Goal: Find contact information: Find contact information

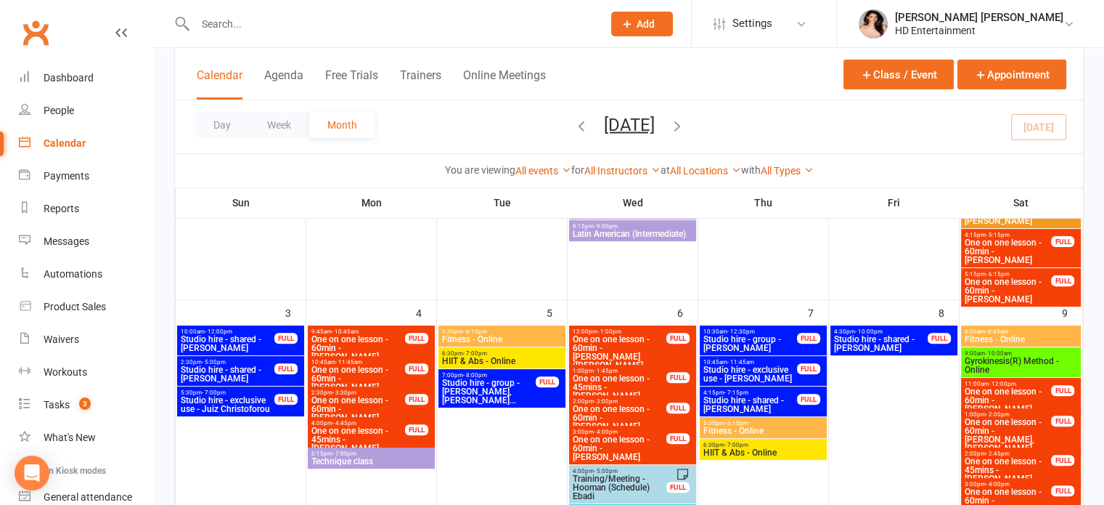
scroll to position [436, 0]
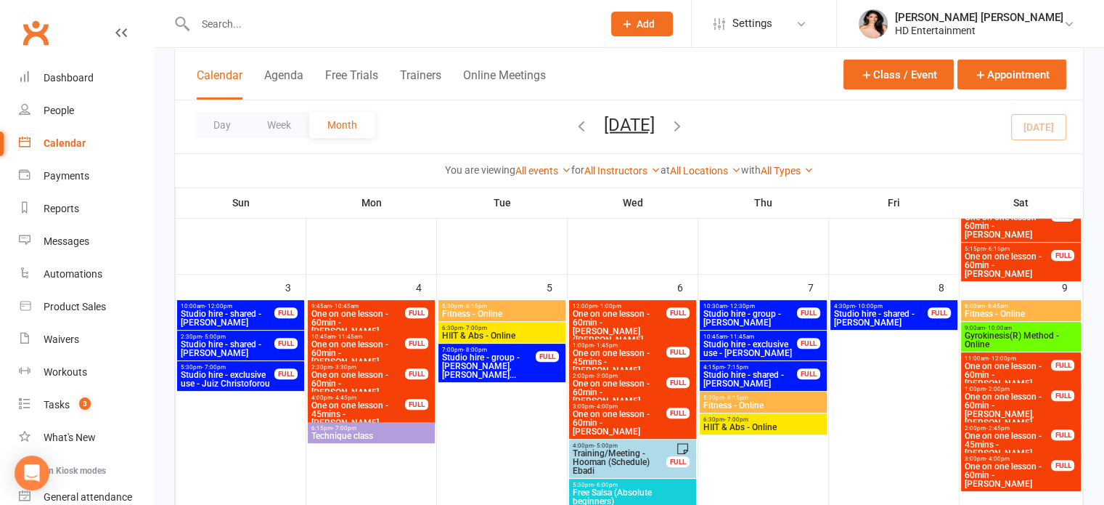
click at [749, 349] on span "Studio hire - exclusive use - [PERSON_NAME]" at bounding box center [750, 348] width 95 height 17
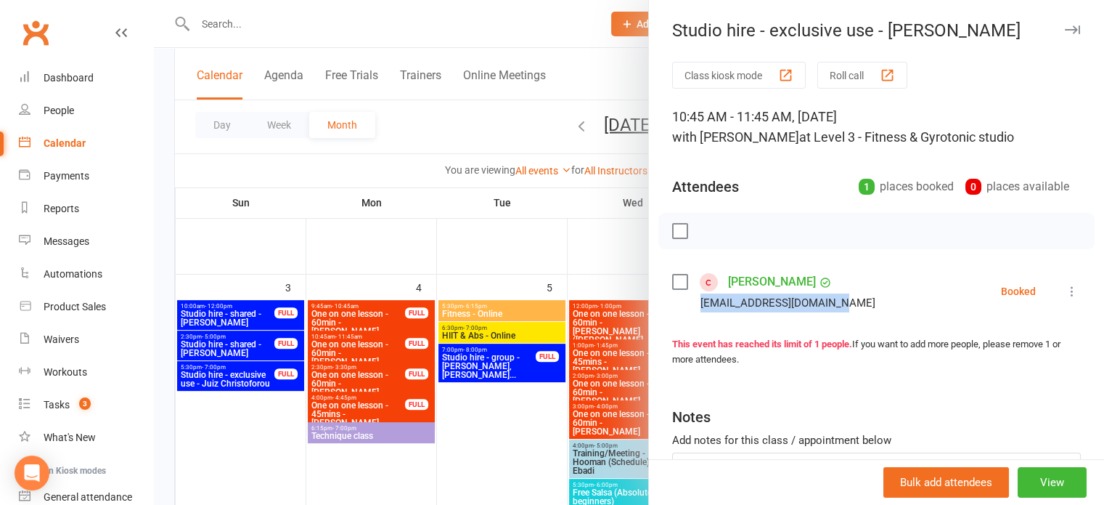
drag, startPoint x: 696, startPoint y: 301, endPoint x: 829, endPoint y: 305, distance: 133.7
click at [860, 304] on li "[PERSON_NAME] [EMAIL_ADDRESS][DOMAIN_NAME] Booked More info Remove Check in Mar…" at bounding box center [876, 291] width 409 height 42
copy div "[EMAIL_ADDRESS][DOMAIN_NAME]"
click at [1064, 24] on button "button" at bounding box center [1072, 29] width 17 height 17
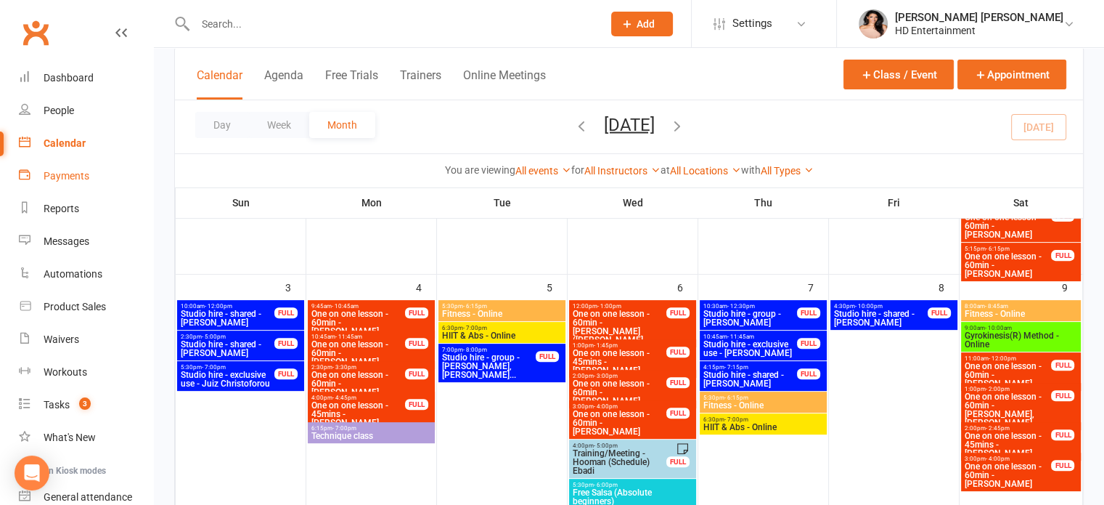
click at [78, 174] on div "Payments" at bounding box center [67, 176] width 46 height 12
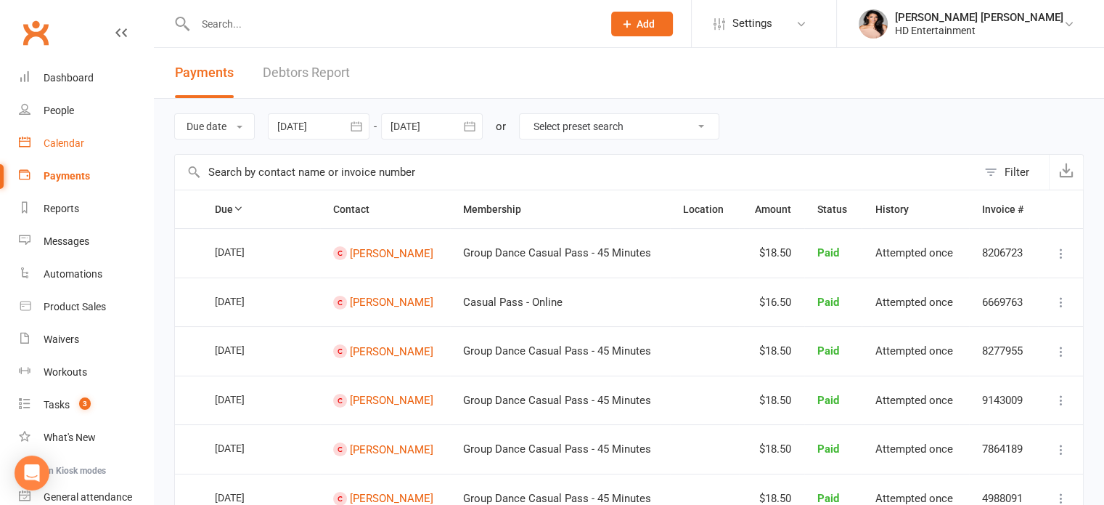
click at [68, 142] on div "Calendar" at bounding box center [64, 143] width 41 height 12
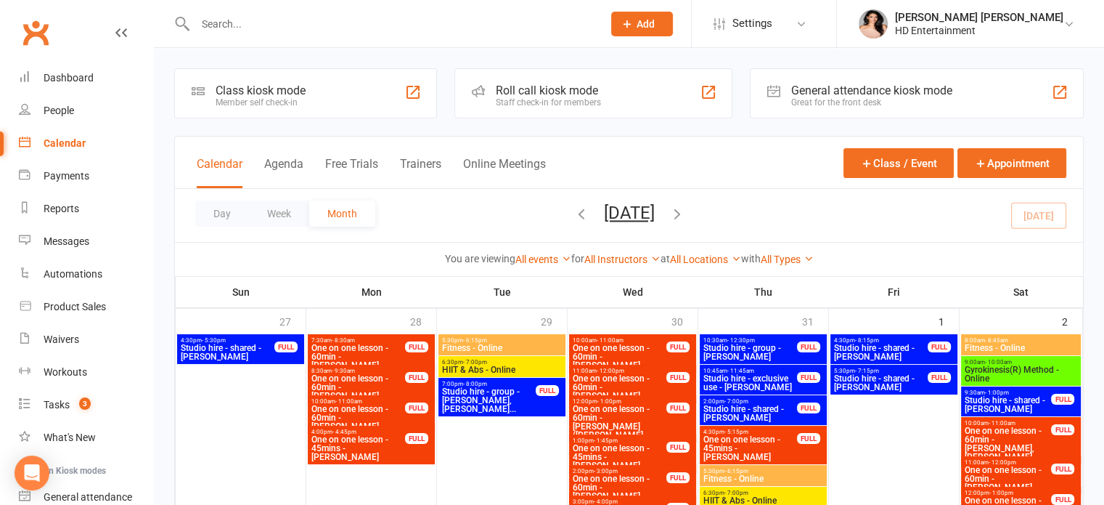
click at [574, 212] on icon "button" at bounding box center [582, 213] width 16 height 16
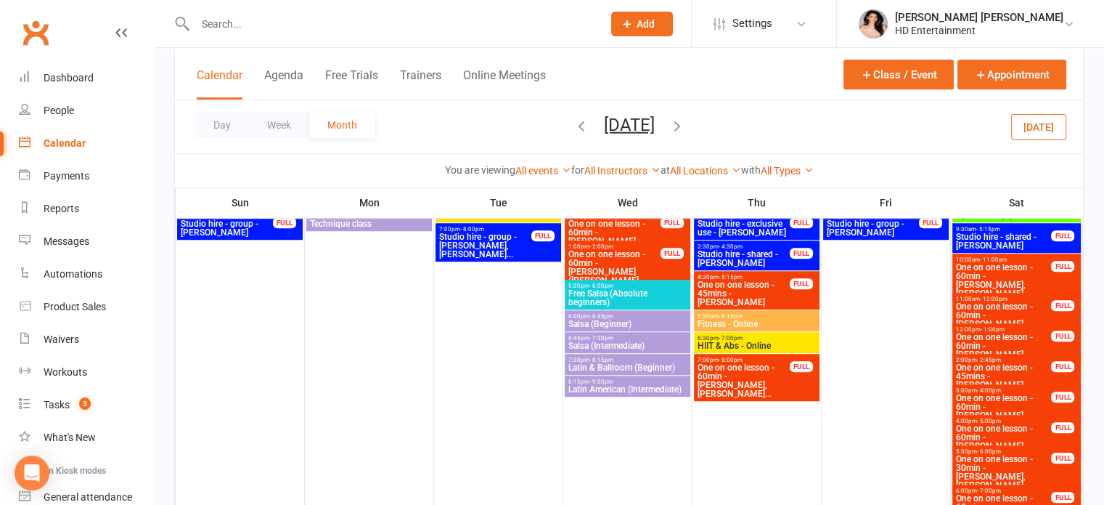
scroll to position [1162, 0]
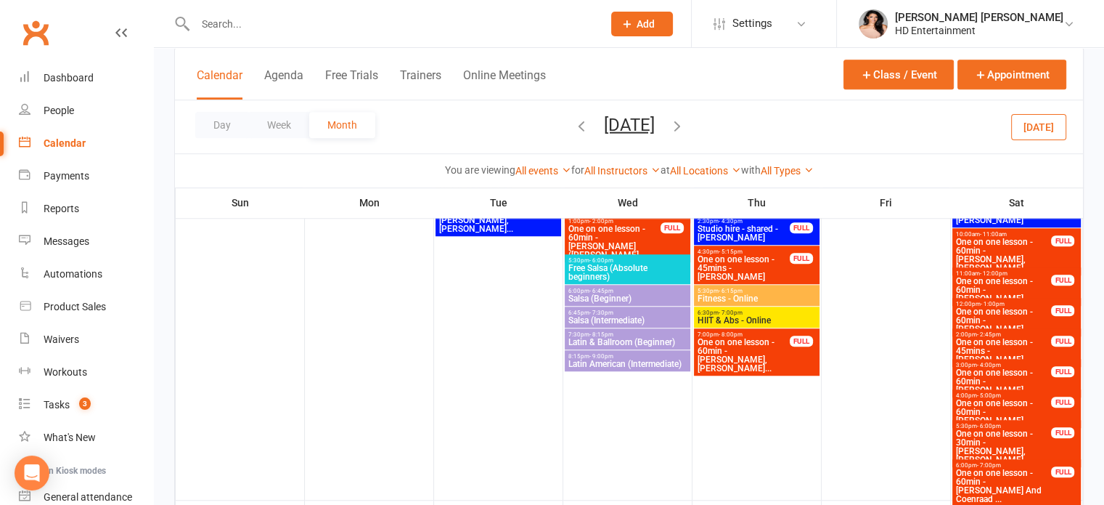
click at [1006, 473] on span "One on one lesson - 60min - [PERSON_NAME] And Coenraad ..." at bounding box center [1004, 485] width 97 height 35
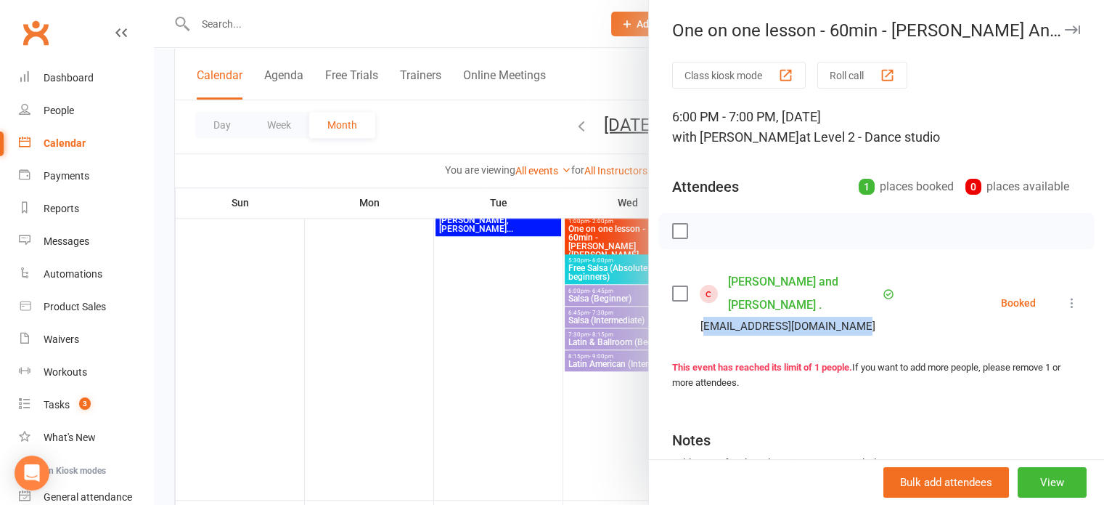
drag, startPoint x: 697, startPoint y: 303, endPoint x: 851, endPoint y: 301, distance: 153.9
click at [851, 317] on div "[EMAIL_ADDRESS][DOMAIN_NAME]" at bounding box center [787, 326] width 230 height 19
click at [769, 327] on div "Class kiosk mode Roll call 6:00 PM - 7:00 PM, [DATE] with [PERSON_NAME] at Leve…" at bounding box center [876, 329] width 455 height 534
drag, startPoint x: 696, startPoint y: 304, endPoint x: 820, endPoint y: 304, distance: 124.2
click at [876, 301] on li "[PERSON_NAME] and [PERSON_NAME] . [EMAIL_ADDRESS][DOMAIN_NAME] Booked More info…" at bounding box center [876, 302] width 409 height 65
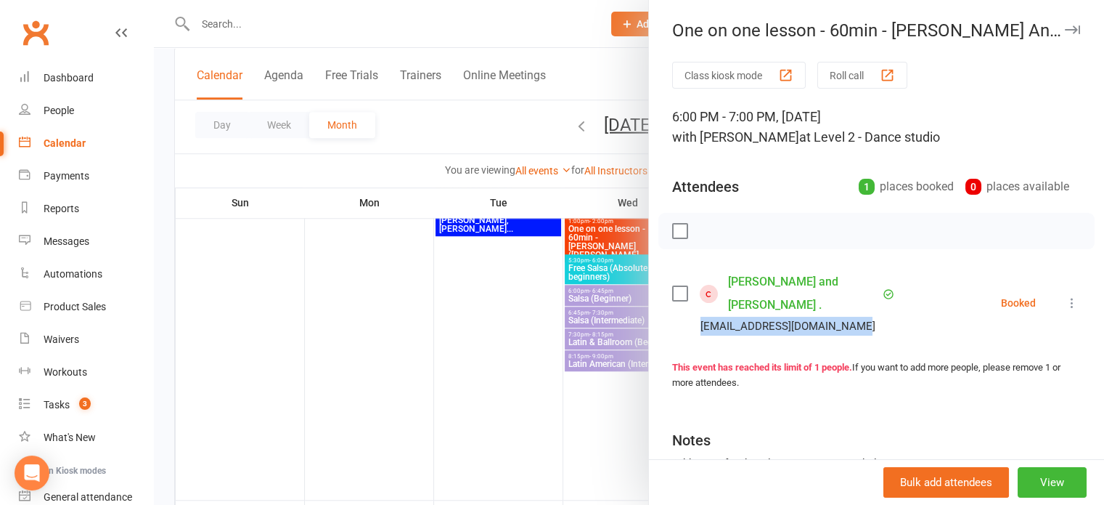
copy div "[EMAIL_ADDRESS][DOMAIN_NAME]"
click at [1064, 24] on button "button" at bounding box center [1072, 29] width 17 height 17
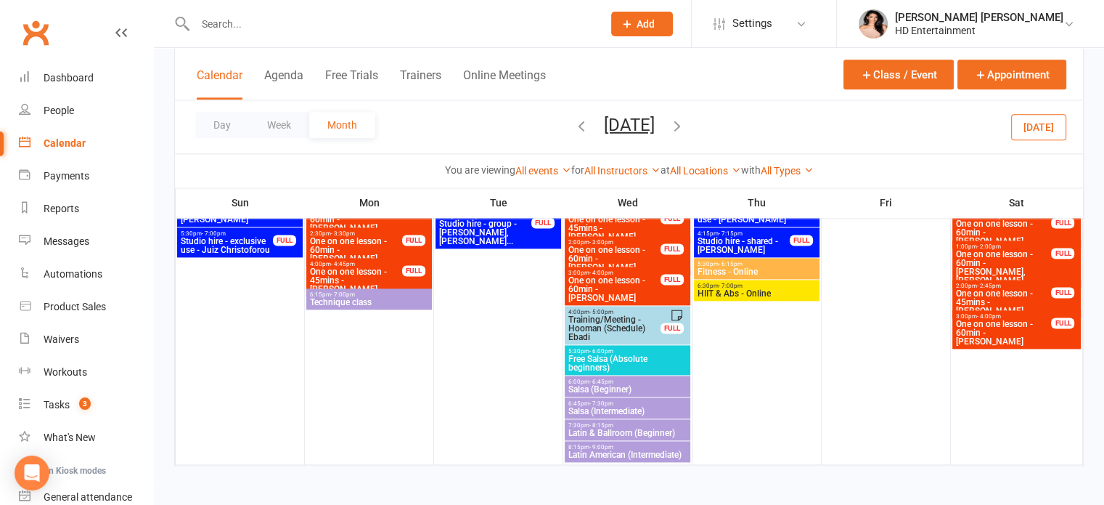
scroll to position [1905, 0]
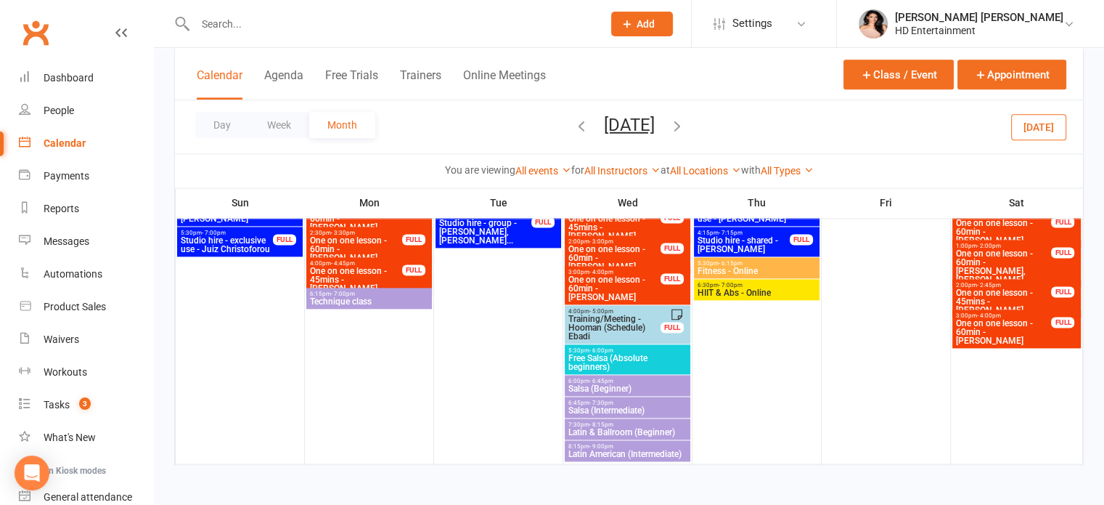
click at [685, 126] on icon "button" at bounding box center [677, 125] width 16 height 16
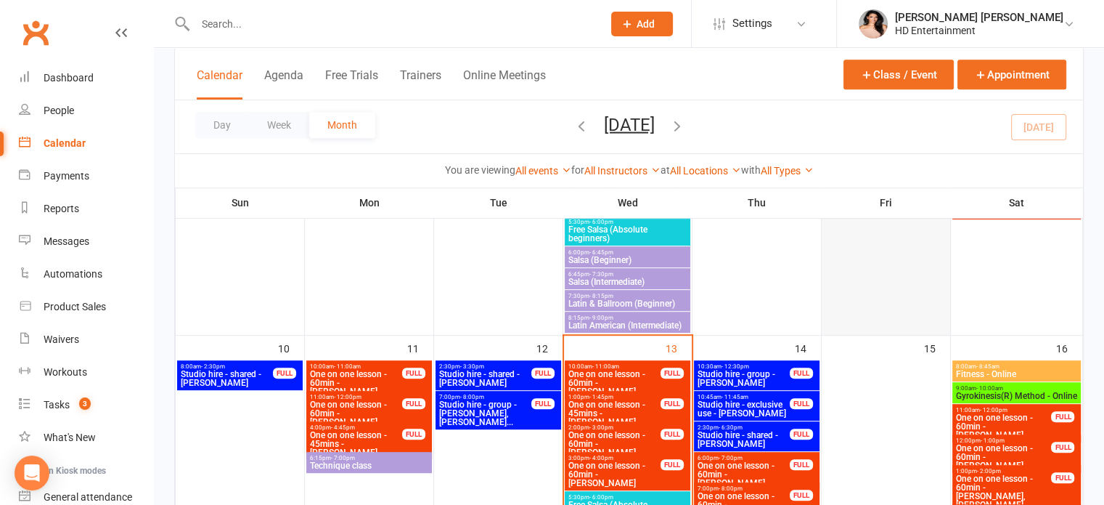
scroll to position [402, 0]
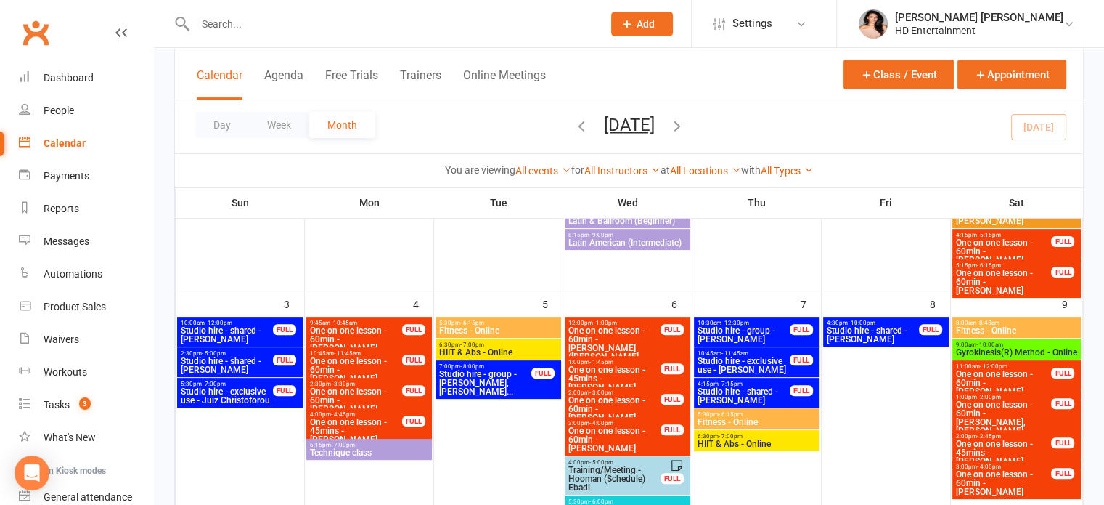
click at [470, 388] on span "Studio hire - group - [PERSON_NAME], [PERSON_NAME]..." at bounding box center [486, 383] width 94 height 26
